Goal: Task Accomplishment & Management: Complete application form

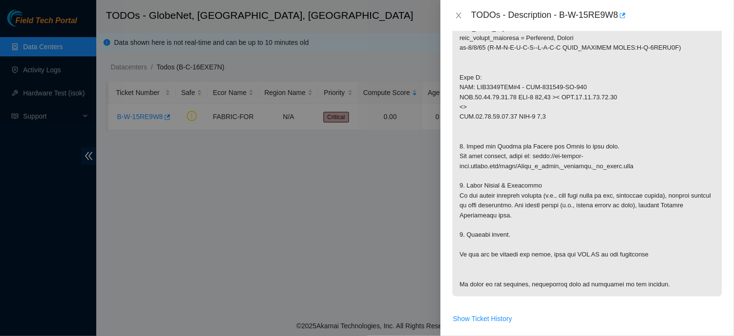
scroll to position [363, 0]
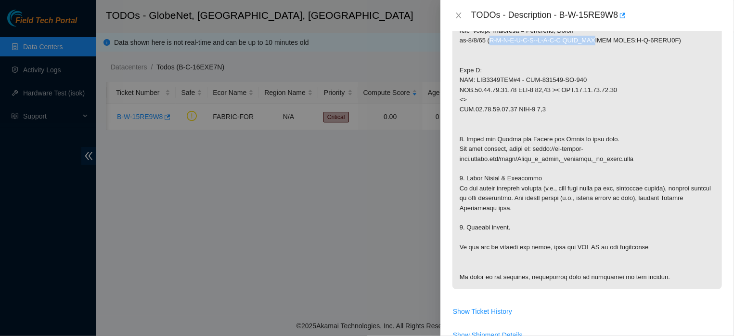
drag, startPoint x: 490, startPoint y: 52, endPoint x: 590, endPoint y: 52, distance: 100.6
click at [590, 52] on p at bounding box center [588, 60] width 270 height 457
copy p "P-R-I-V-A-T-E--P-E-E-R ALOO_TEL"
click at [460, 13] on icon "close" at bounding box center [458, 16] width 5 height 6
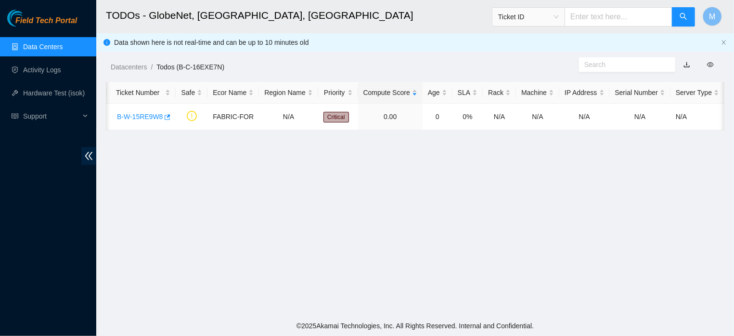
scroll to position [239, 0]
click at [117, 118] on link "B-W-15RE9W8" at bounding box center [140, 117] width 46 height 8
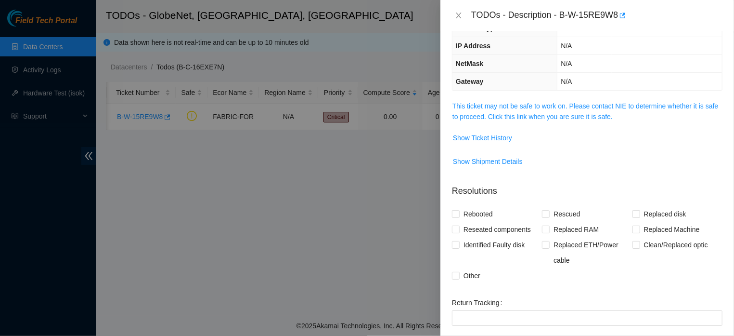
scroll to position [39, 0]
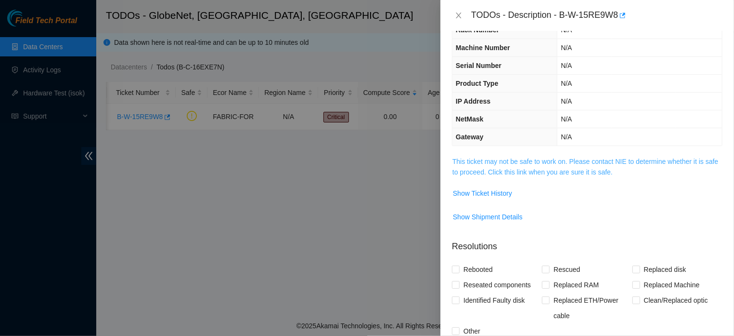
click at [542, 173] on link "This ticket may not be safe to work on. Please contact NIE to determine whether…" at bounding box center [586, 166] width 266 height 18
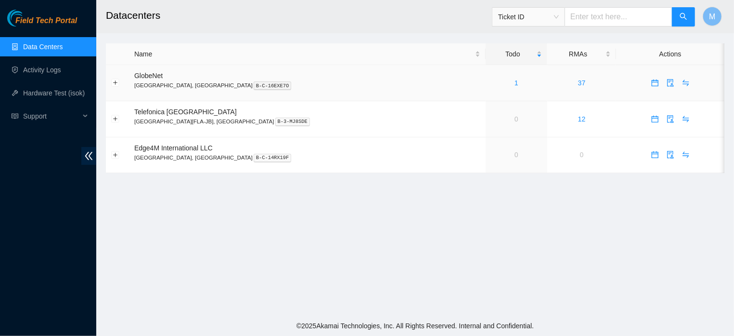
click at [491, 81] on div "1" at bounding box center [516, 83] width 51 height 11
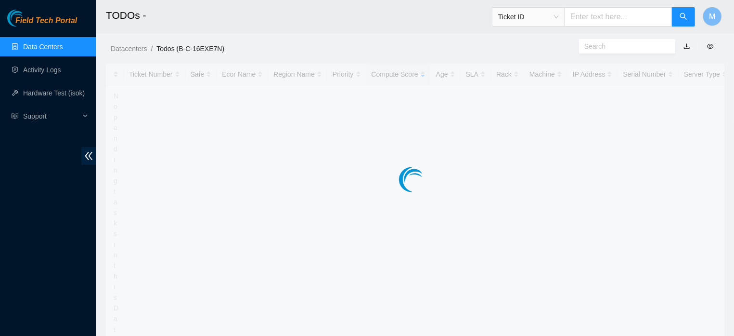
click at [442, 83] on div at bounding box center [415, 160] width 619 height 193
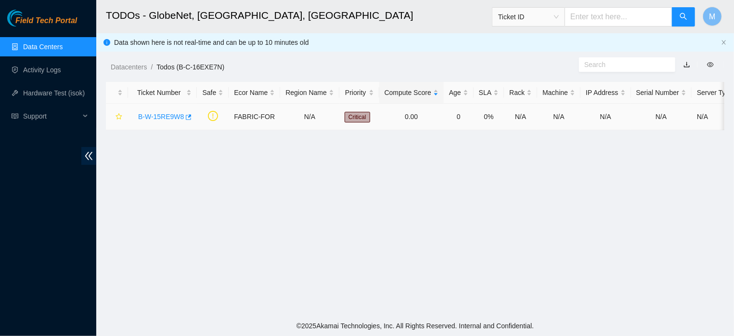
click at [165, 115] on link "B-W-15RE9W8" at bounding box center [161, 117] width 46 height 8
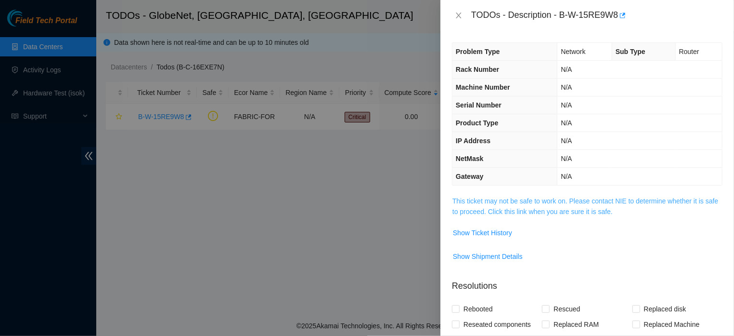
click at [542, 208] on link "This ticket may not be safe to work on. Please contact NIE to determine whether…" at bounding box center [586, 206] width 266 height 18
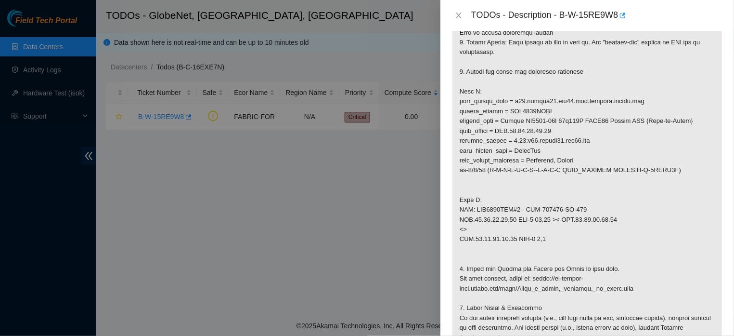
scroll to position [232, 0]
click at [459, 13] on icon "close" at bounding box center [459, 16] width 8 height 8
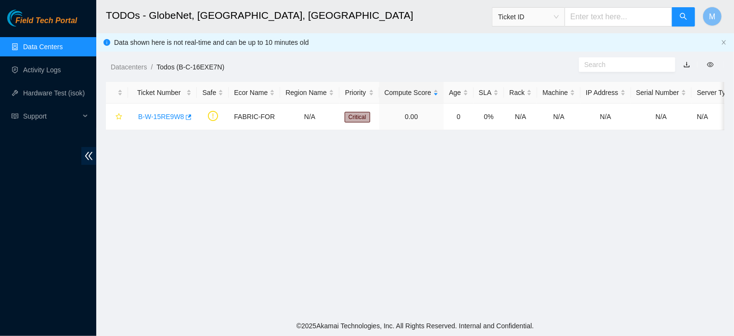
scroll to position [239, 0]
click at [163, 116] on link "B-W-15RE9W8" at bounding box center [161, 117] width 46 height 8
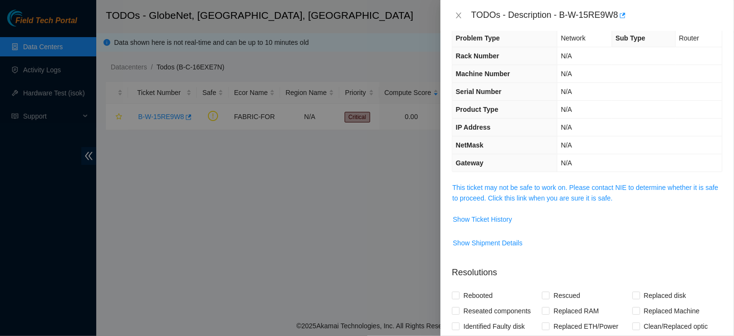
scroll to position [13, 0]
click at [527, 199] on link "This ticket may not be safe to work on. Please contact NIE to determine whether…" at bounding box center [586, 193] width 266 height 18
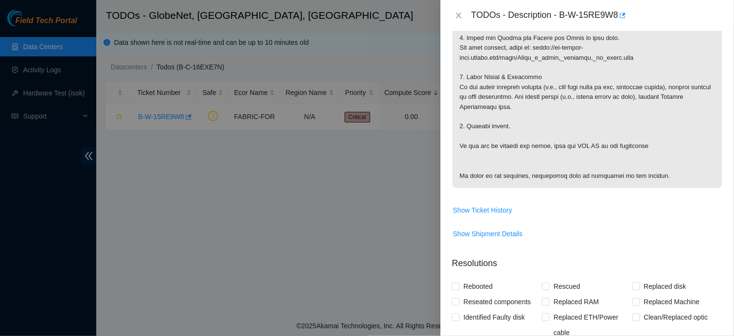
scroll to position [493, 0]
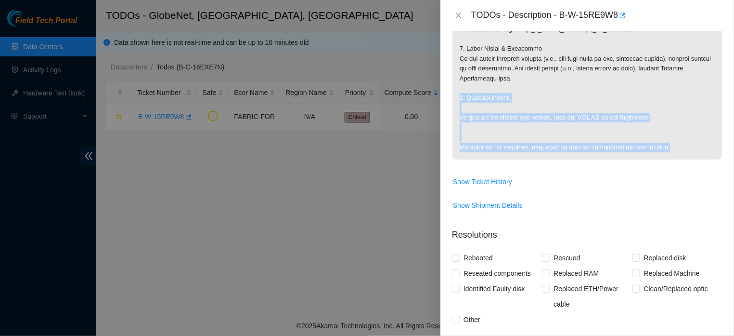
drag, startPoint x: 653, startPoint y: 158, endPoint x: 457, endPoint y: 105, distance: 203.4
copy p "5. Resolve ticket. If you had to replace any optic, note the BAD SN in the reso…"
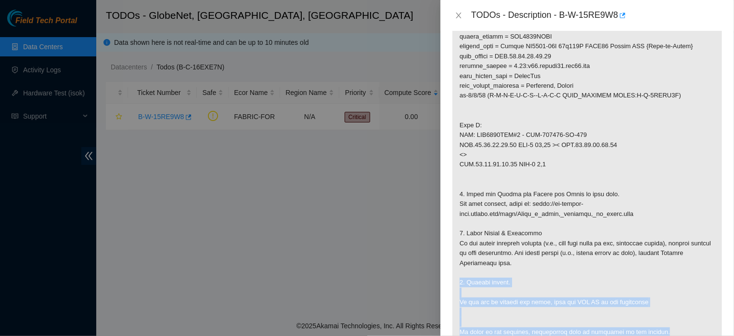
scroll to position [307, 0]
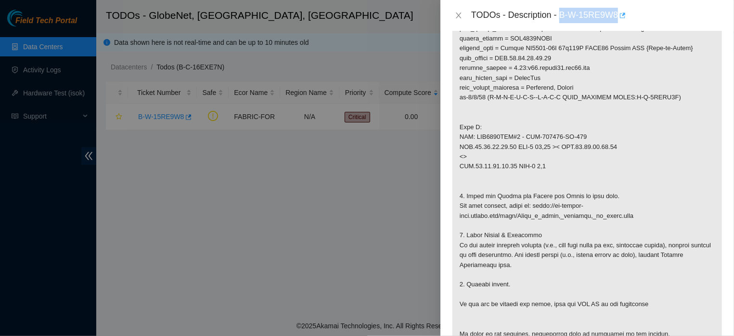
drag, startPoint x: 557, startPoint y: 15, endPoint x: 613, endPoint y: 17, distance: 55.9
copy div "B-W-15RE9W8"
drag, startPoint x: 557, startPoint y: 159, endPoint x: 611, endPoint y: 156, distance: 54.0
click at [611, 156] on p at bounding box center [588, 117] width 270 height 457
copy p "FLZ.[PHONE_NUMBER]"
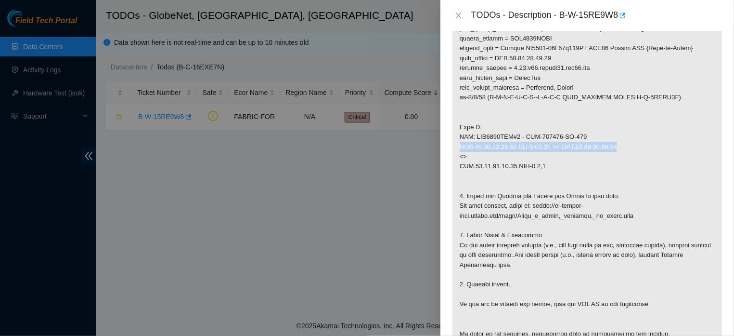
drag, startPoint x: 461, startPoint y: 158, endPoint x: 613, endPoint y: 156, distance: 152.6
click at [613, 156] on p at bounding box center [588, 117] width 270 height 457
copy p "FLZ.[PHONE_NUMBER] ODF-1 15,16 >< FLZ.[PHONE_NUMBER]"
drag, startPoint x: 460, startPoint y: 109, endPoint x: 485, endPoint y: 112, distance: 25.1
click at [485, 112] on p at bounding box center [588, 117] width 270 height 457
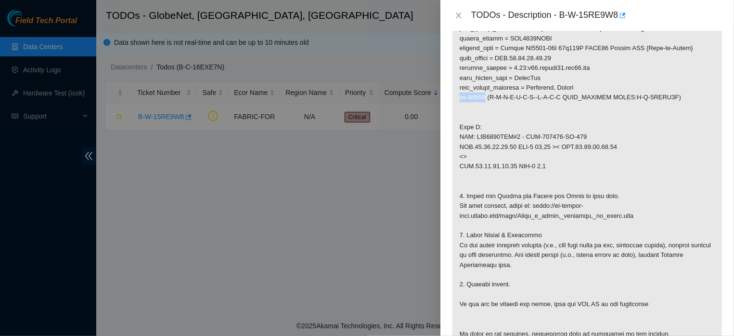
copy p "et-0/0/12"
drag, startPoint x: 460, startPoint y: 159, endPoint x: 547, endPoint y: 160, distance: 86.7
click at [547, 160] on p at bounding box center [588, 117] width 270 height 457
copy p "FLZ.[PHONE_NUMBER] ODF-1 15,16"
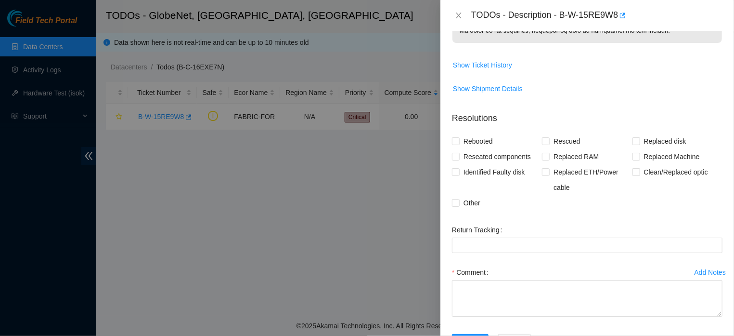
scroll to position [666, 0]
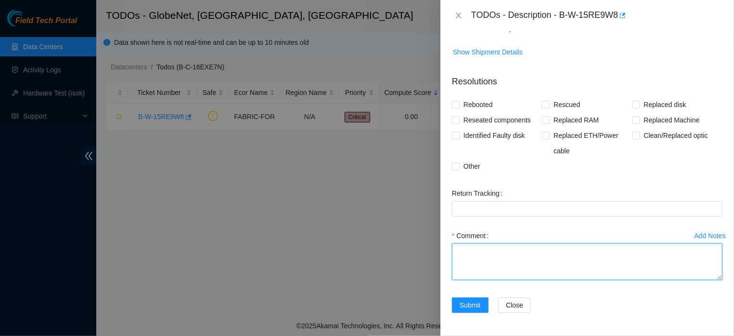
click at [536, 259] on textarea "Comment" at bounding box center [587, 261] width 271 height 37
paste textarea "The fiber was cleaned and the optics were reset. After measuring the power of F…"
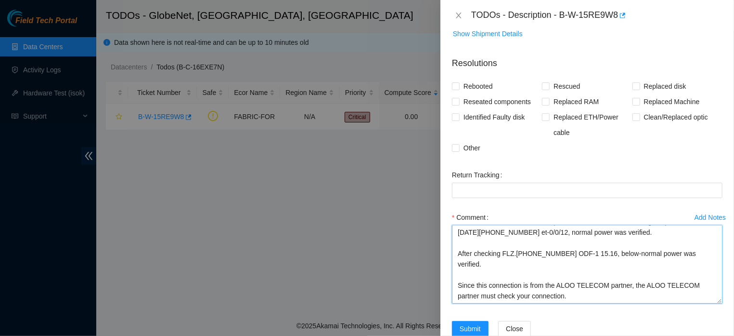
scroll to position [11, 0]
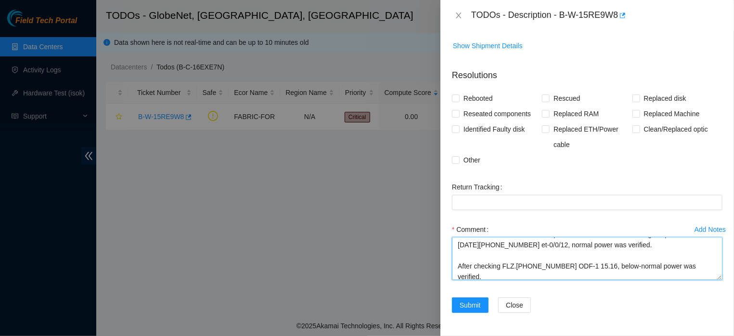
click at [708, 275] on textarea "The fiber was cleaned and the optics were reset. After measuring the power of F…" at bounding box center [587, 258] width 271 height 43
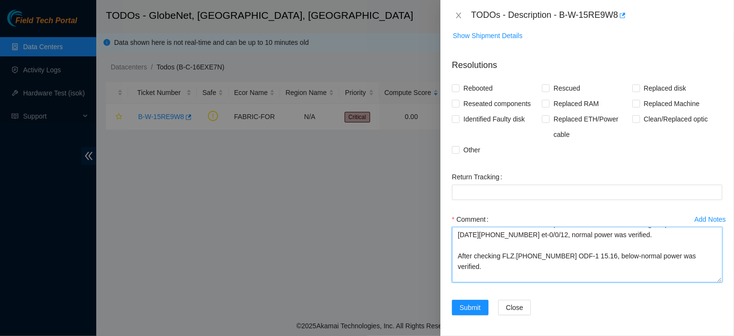
drag, startPoint x: 708, startPoint y: 275, endPoint x: 708, endPoint y: 289, distance: 14.0
click at [708, 282] on textarea "The fiber was cleaned and the optics were reset. After measuring the power of F…" at bounding box center [587, 254] width 271 height 55
type textarea "The fiber was cleaned and the optics were reset. After measuring the power of F…"
click at [459, 315] on button "Submit" at bounding box center [470, 307] width 37 height 15
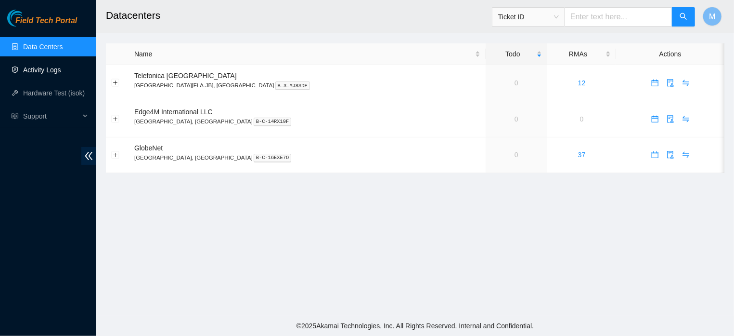
click at [39, 72] on link "Activity Logs" at bounding box center [42, 70] width 38 height 8
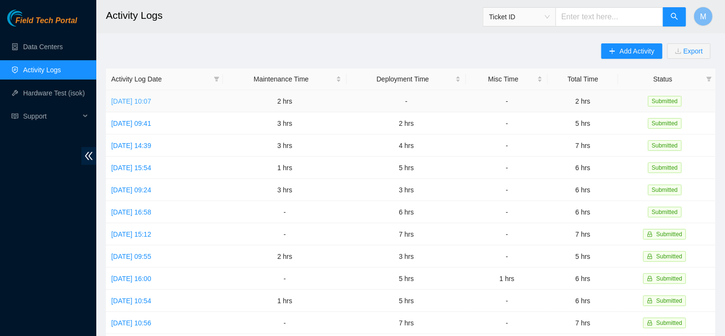
click at [151, 101] on link "Tue, 16 Sep 2025 10:07" at bounding box center [131, 101] width 40 height 8
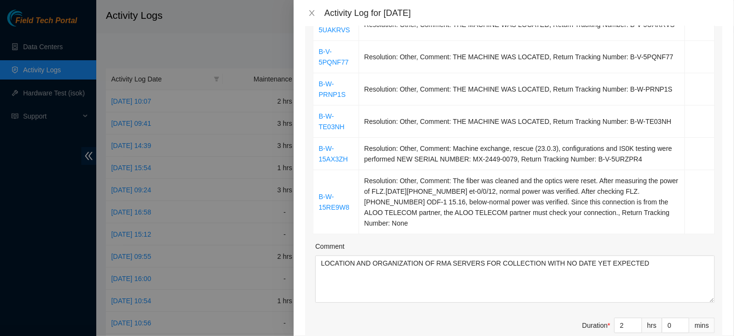
scroll to position [332, 0]
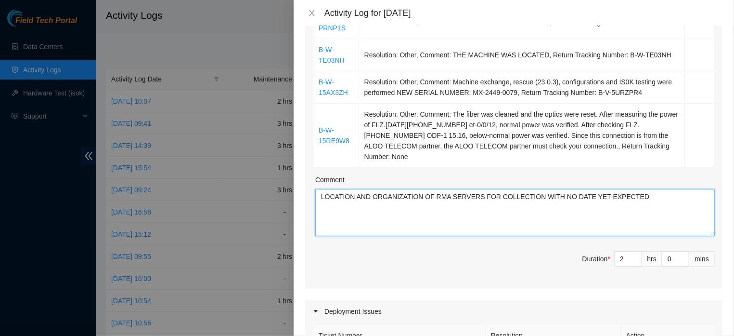
click at [665, 212] on textarea "LOCATION AND ORGANIZATION OF RMA SERVERS FOR COLLECTION WITH NO DATE YET EXPECT…" at bounding box center [515, 212] width 400 height 47
paste textarea "B-W-15RE9W8"
paste textarea "FIBER CLEANING, OPTICAL RESET AND POWER MEASUREMENT"
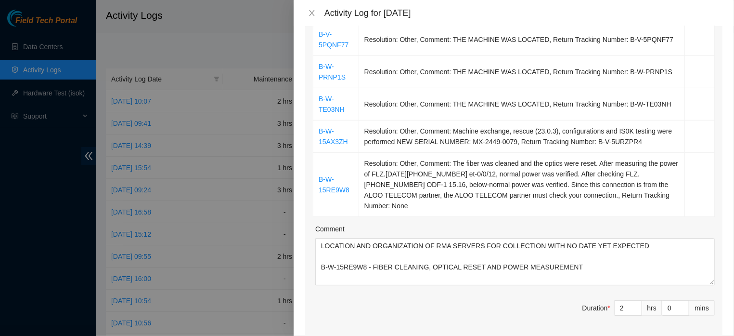
scroll to position [275, 0]
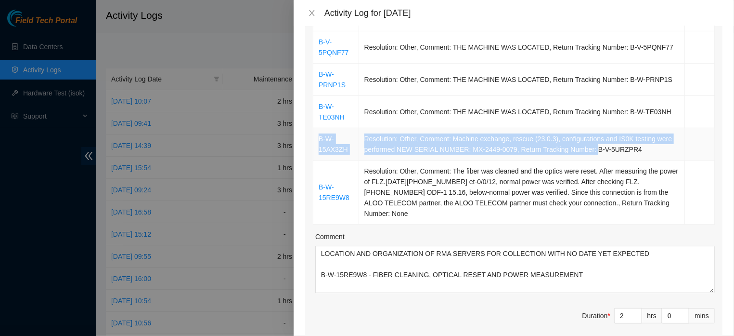
drag, startPoint x: 312, startPoint y: 151, endPoint x: 372, endPoint y: 155, distance: 59.9
click at [372, 155] on div "Ticket Number Resolution Action B-W-S8YVZV Resolution: Other, Comment: THE MACH…" at bounding box center [513, 122] width 417 height 445
click at [356, 160] on td "B-W-15AX3ZH" at bounding box center [336, 144] width 46 height 32
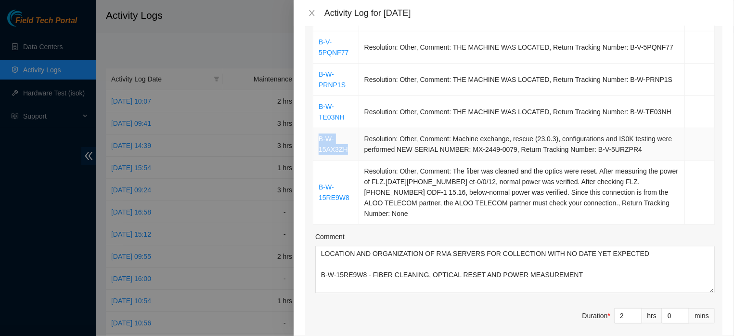
drag, startPoint x: 363, startPoint y: 152, endPoint x: 320, endPoint y: 152, distance: 43.8
copy link "B-W-15AX3ZH"
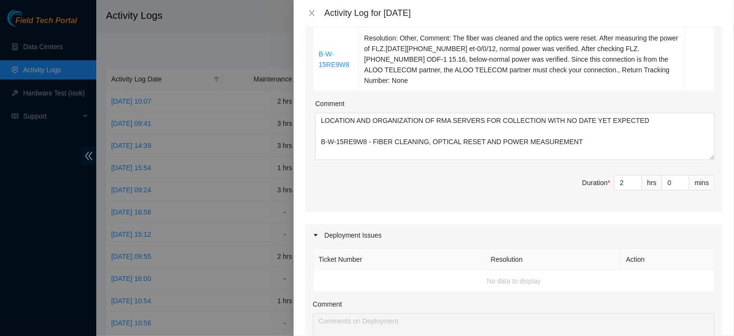
scroll to position [424, 0]
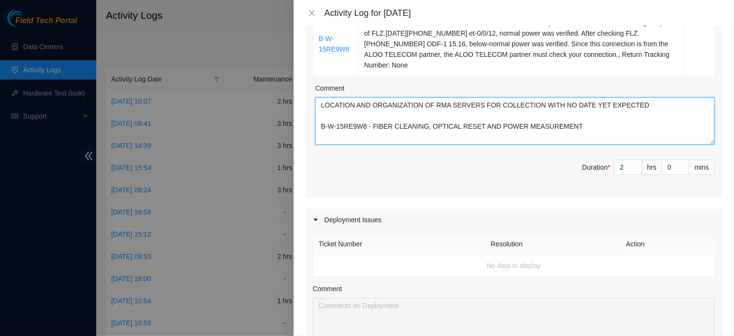
click at [604, 144] on textarea "LOCATION AND ORGANIZATION OF RMA SERVERS FOR COLLECTION WITH NO DATE YET EXPECT…" at bounding box center [515, 120] width 400 height 47
paste textarea "B-W-15AX3ZH"
paste textarea "MACHINE EXCHANGE, RESCUE AND SETTINGS"
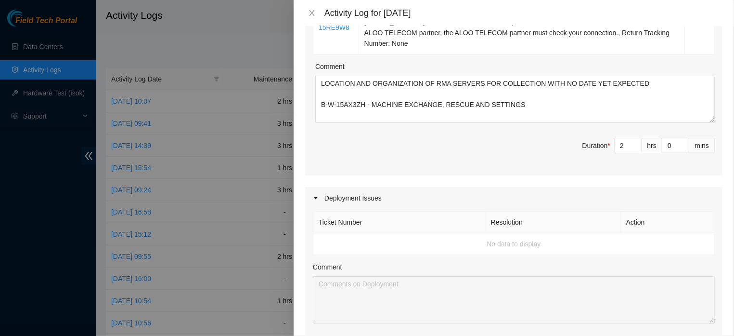
scroll to position [451, 0]
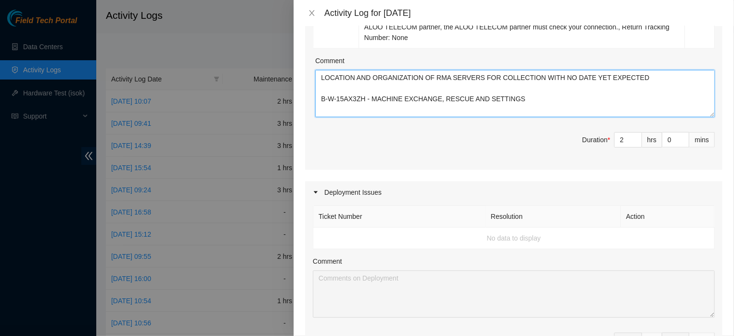
click at [323, 90] on textarea "LOCATION AND ORGANIZATION OF RMA SERVERS FOR COLLECTION WITH NO DATE YET EXPECT…" at bounding box center [515, 93] width 400 height 47
paste textarea "B-W-PRNP1S - B-W-S8YVZV - B-W-TE03NH - B-W-TNWCA4 - B-V-5UAKRVS - B-V-5PQNF77"
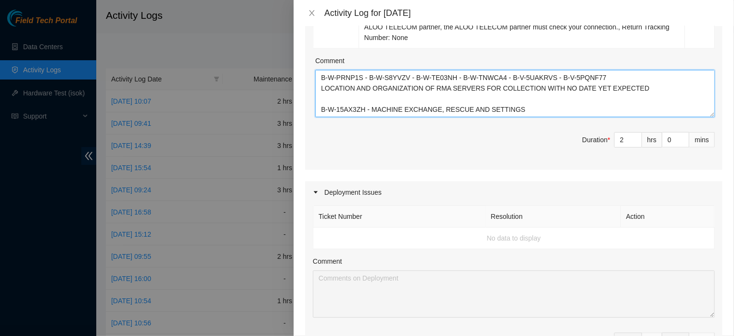
type textarea "B-W-PRNP1S - B-W-S8YVZV - B-W-TE03NH - B-W-TNWCA4 - B-V-5UAKRVS - B-V-5PQNF77 L…"
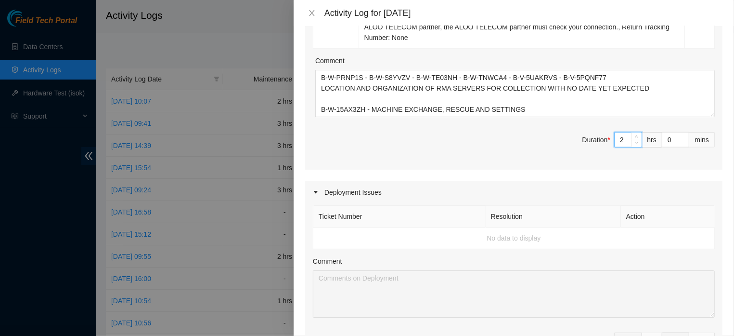
drag, startPoint x: 617, startPoint y: 160, endPoint x: 604, endPoint y: 160, distance: 12.5
click at [615, 147] on input "2" at bounding box center [628, 139] width 27 height 14
type input "5"
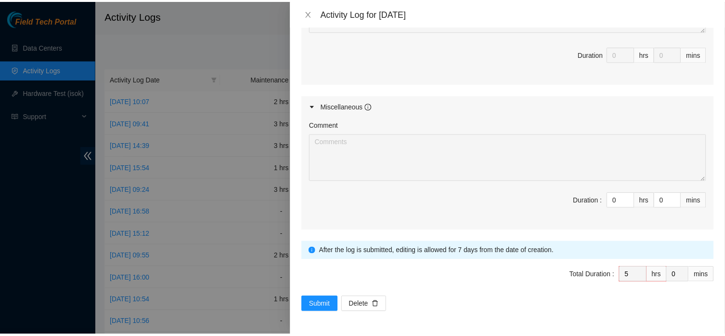
scroll to position [775, 0]
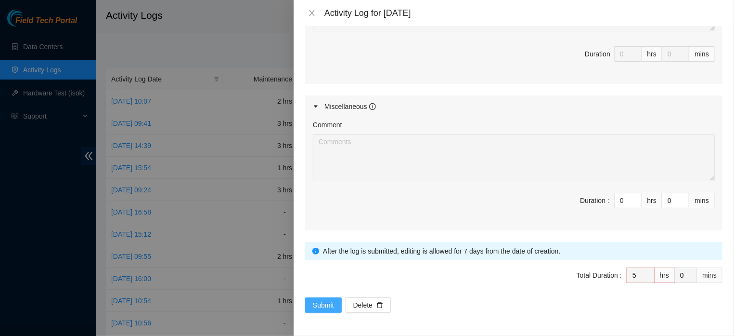
click at [323, 305] on span "Submit" at bounding box center [323, 304] width 21 height 11
